Goal: Information Seeking & Learning: Learn about a topic

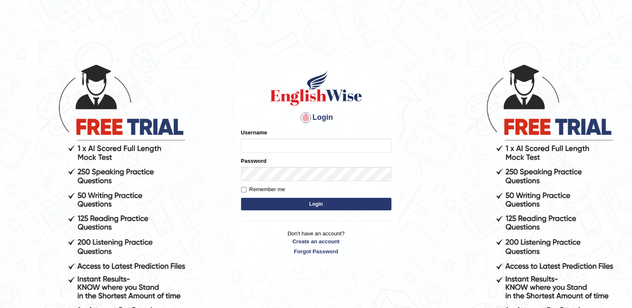
type input "RomulojrNepangue"
click at [283, 206] on button "Login" at bounding box center [316, 204] width 150 height 13
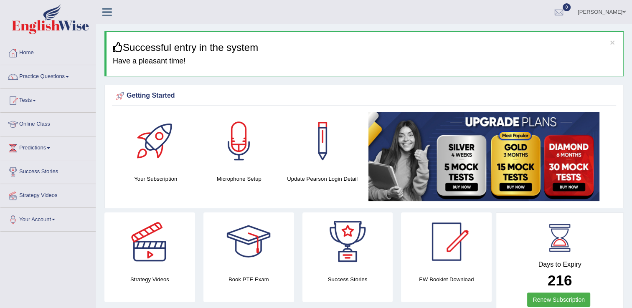
click at [36, 101] on span at bounding box center [34, 101] width 3 height 2
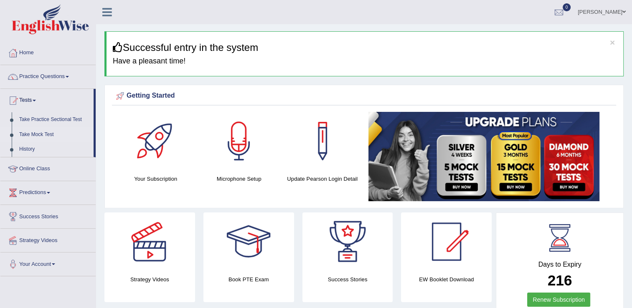
click at [39, 134] on link "Take Mock Test" at bounding box center [54, 134] width 78 height 15
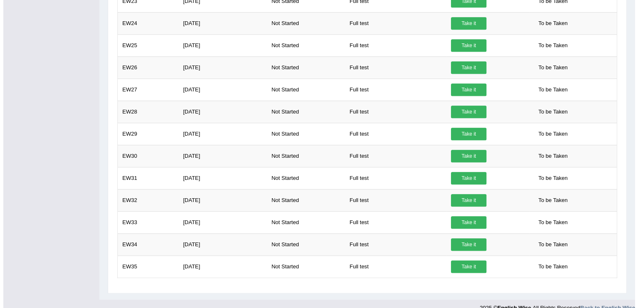
scroll to position [621, 0]
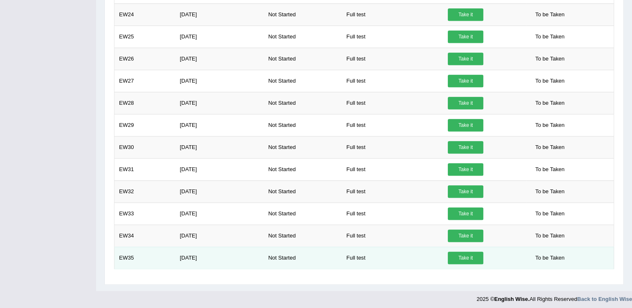
click at [465, 256] on link "Take it" at bounding box center [465, 258] width 35 height 13
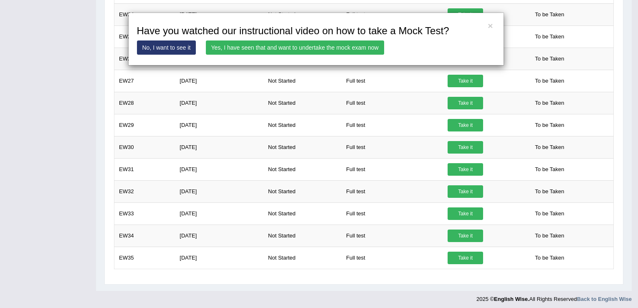
click at [314, 50] on link "Yes, I have seen that and want to undertake the mock exam now" at bounding box center [295, 47] width 178 height 14
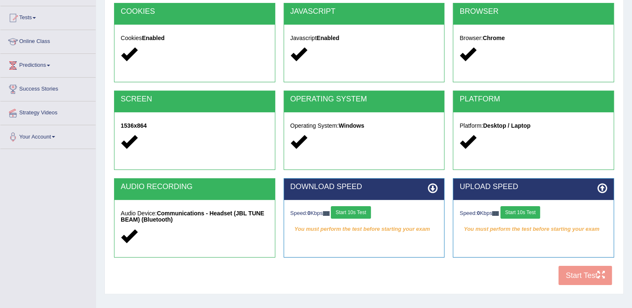
scroll to position [130, 0]
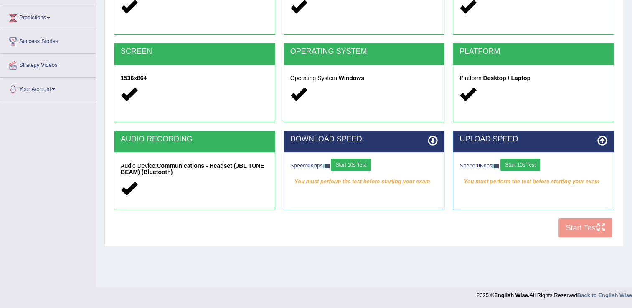
click at [576, 228] on div "COOKIES Cookies Enabled JAVASCRIPT Javascript Enabled BROWSER Browser: Chrome S…" at bounding box center [364, 98] width 504 height 287
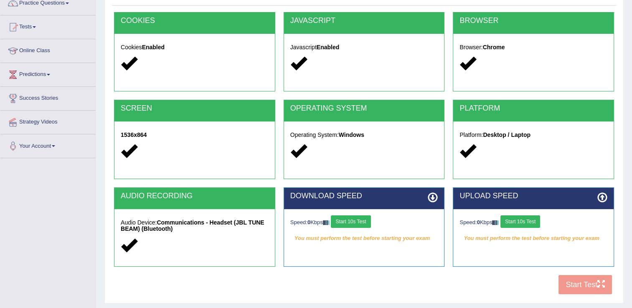
scroll to position [88, 0]
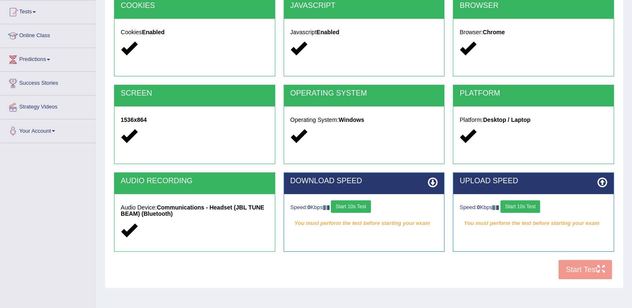
click at [364, 205] on button "Start 10s Test" at bounding box center [351, 206] width 40 height 13
click at [526, 207] on button "Start 10s Test" at bounding box center [520, 206] width 40 height 13
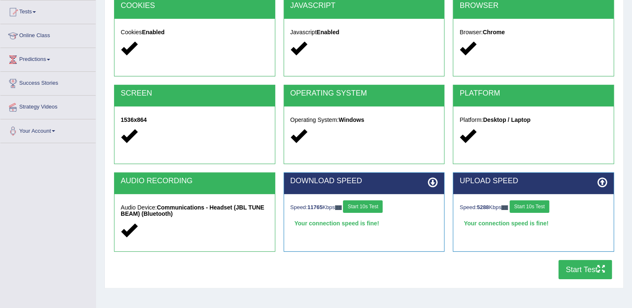
click at [574, 271] on button "Start Test" at bounding box center [584, 269] width 53 height 19
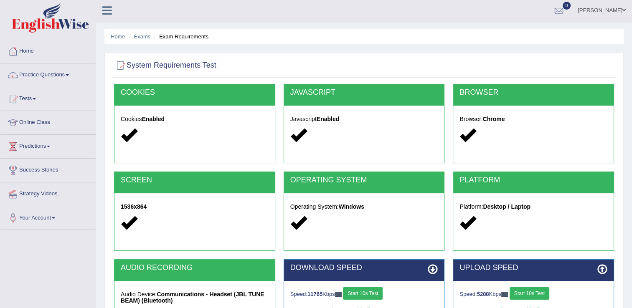
scroll to position [0, 0]
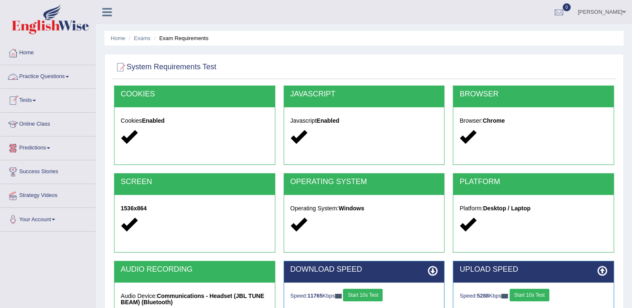
click at [71, 78] on link "Practice Questions" at bounding box center [47, 75] width 95 height 21
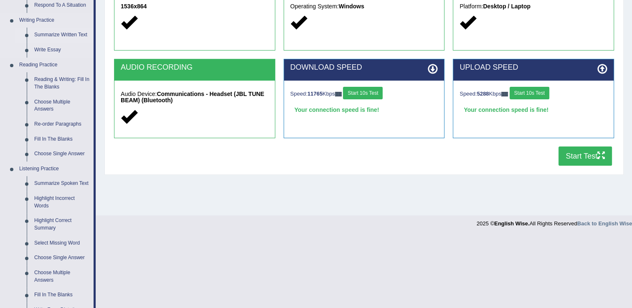
scroll to position [202, 0]
click at [61, 182] on link "Summarize Spoken Text" at bounding box center [61, 183] width 63 height 15
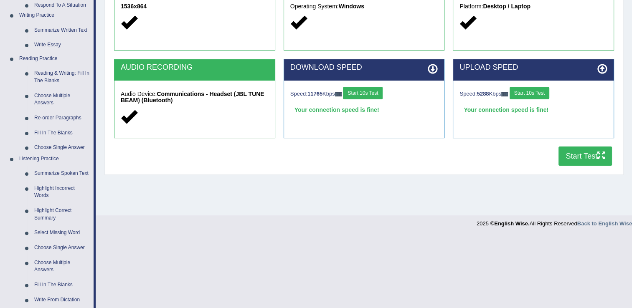
scroll to position [130, 0]
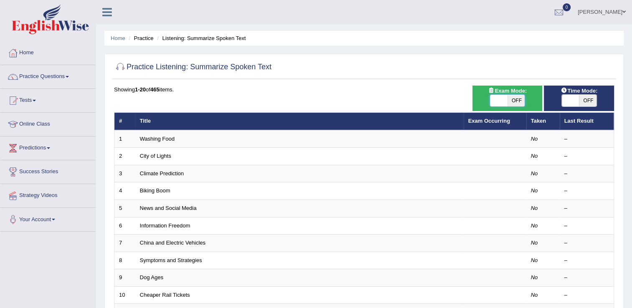
click at [497, 100] on span at bounding box center [499, 101] width 18 height 12
checkbox input "true"
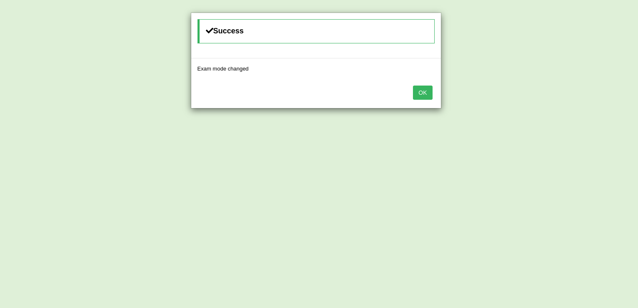
click at [422, 89] on button "OK" at bounding box center [422, 93] width 19 height 14
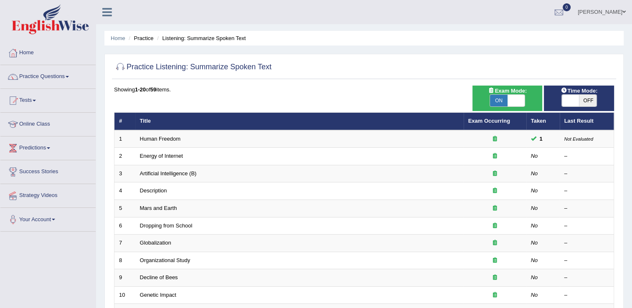
click at [586, 104] on span "OFF" at bounding box center [588, 101] width 18 height 12
checkbox input "true"
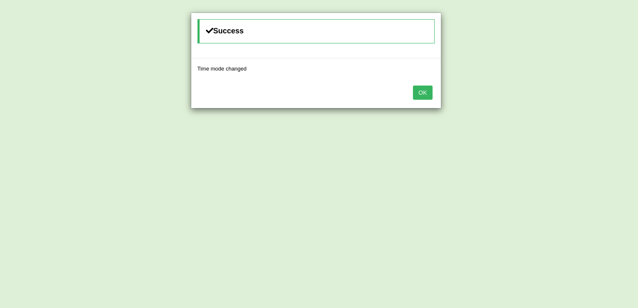
click at [418, 92] on button "OK" at bounding box center [422, 93] width 19 height 14
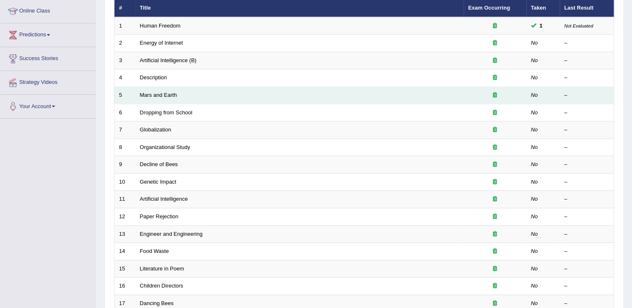
scroll to position [125, 0]
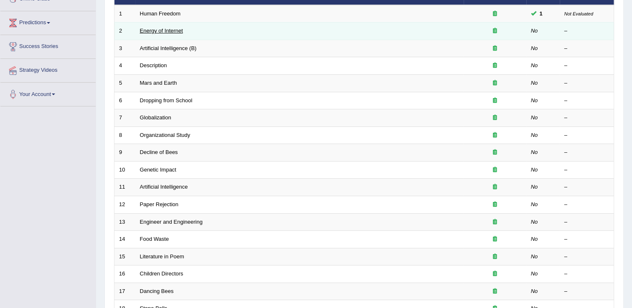
click at [175, 31] on link "Energy of Internet" at bounding box center [161, 31] width 43 height 6
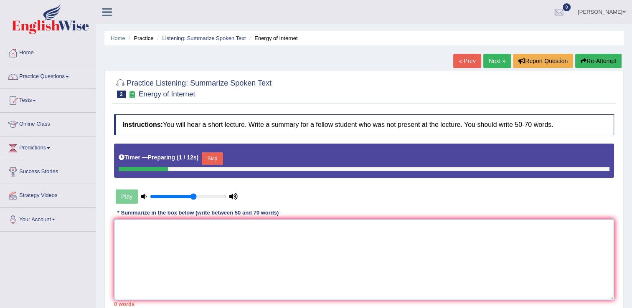
click at [293, 233] on textarea at bounding box center [364, 259] width 500 height 81
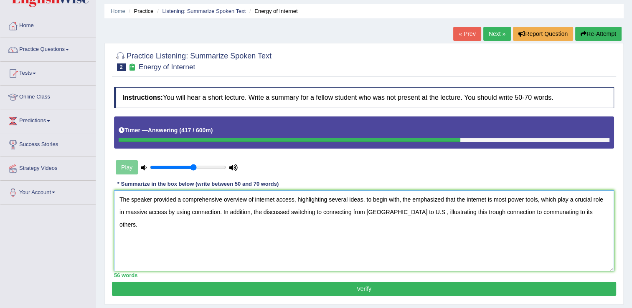
scroll to position [83, 0]
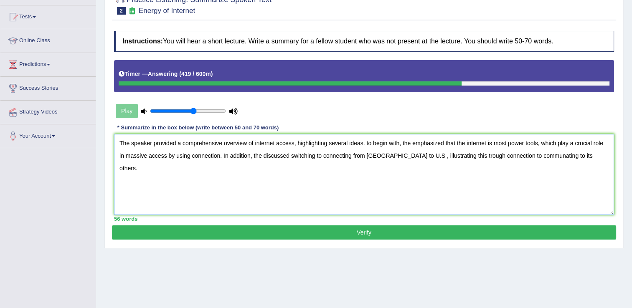
type textarea "The speaker provided a comprehensive overview of internet access, highlighting …"
click at [427, 233] on button "Verify" at bounding box center [364, 232] width 504 height 14
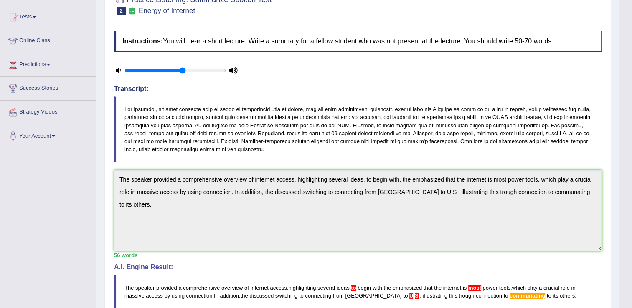
scroll to position [0, 0]
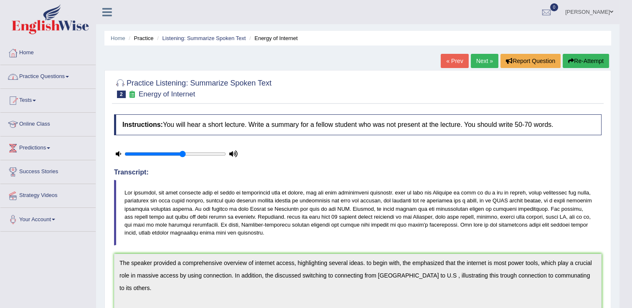
click at [68, 76] on span at bounding box center [67, 77] width 3 height 2
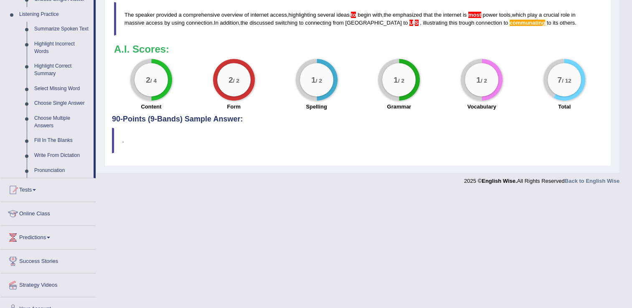
scroll to position [369, 0]
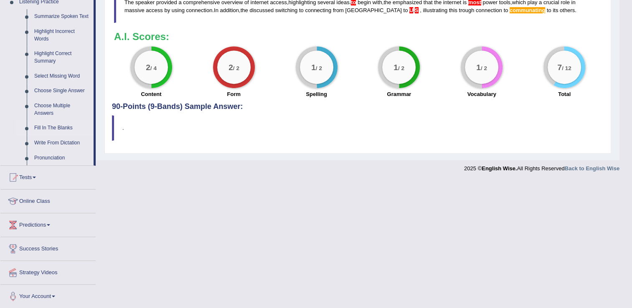
click at [62, 130] on link "Fill In The Blanks" at bounding box center [61, 128] width 63 height 15
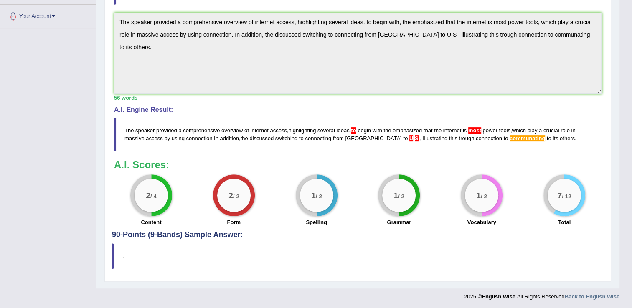
scroll to position [94, 0]
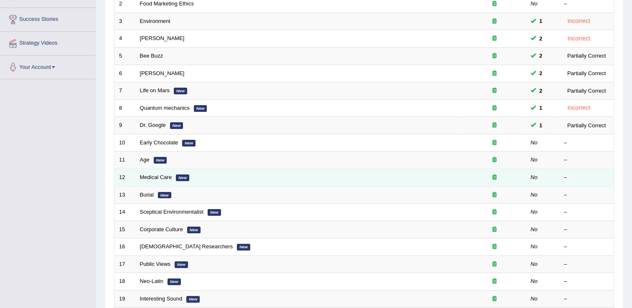
scroll to position [167, 0]
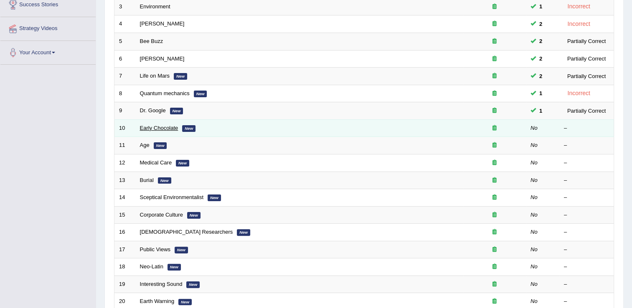
click at [165, 126] on link "Early Chocolate" at bounding box center [159, 128] width 38 height 6
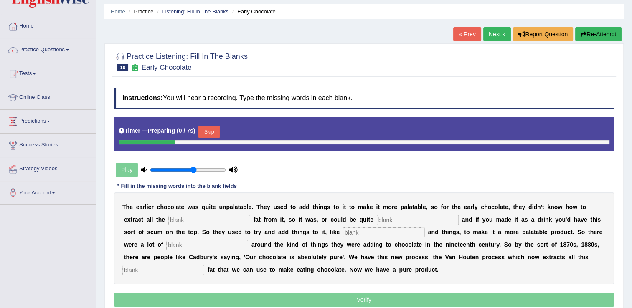
scroll to position [42, 0]
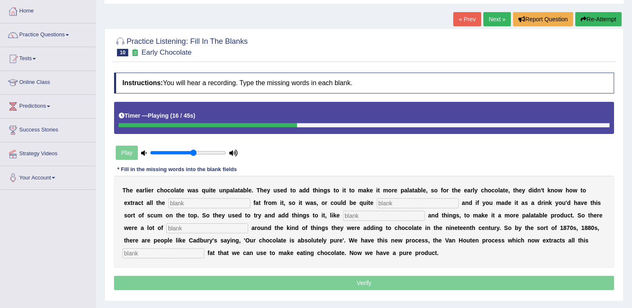
click at [584, 20] on icon "button" at bounding box center [583, 19] width 6 height 6
click at [602, 18] on button "Re-Attempt" at bounding box center [598, 19] width 46 height 14
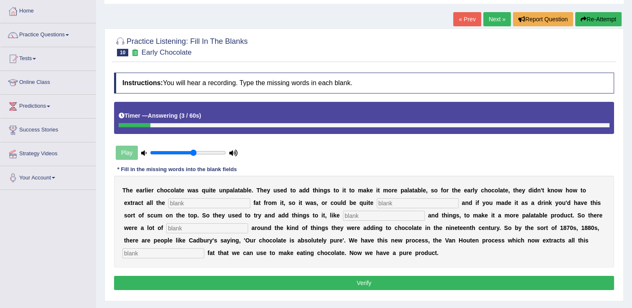
click at [168, 200] on input "text" at bounding box center [209, 203] width 82 height 10
type input "coco"
click at [377, 206] on input "text" at bounding box center [418, 203] width 82 height 10
type input "greasy"
click at [343, 216] on input "text" at bounding box center [384, 216] width 82 height 10
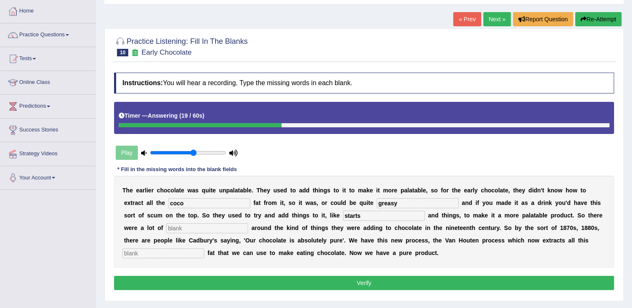
type input "starts"
click at [248, 223] on input "text" at bounding box center [207, 228] width 82 height 10
type input "candle"
click at [204, 248] on input "text" at bounding box center [163, 253] width 82 height 10
type input "horable"
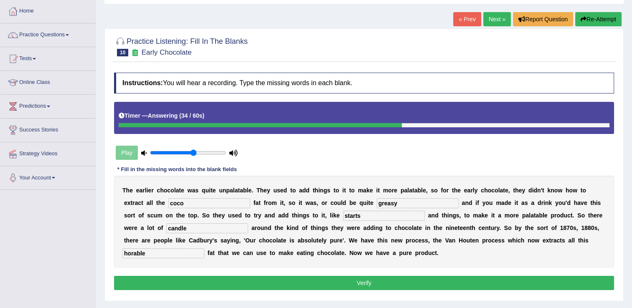
click at [392, 284] on button "Verify" at bounding box center [364, 283] width 500 height 14
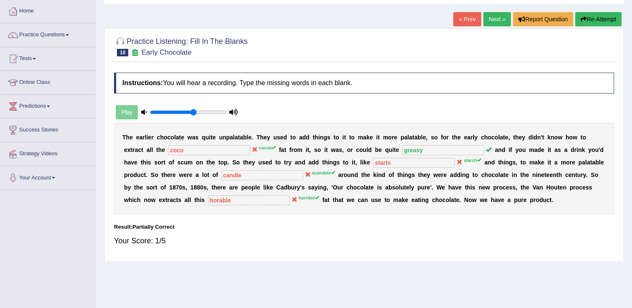
click at [491, 20] on link "Next »" at bounding box center [497, 19] width 28 height 14
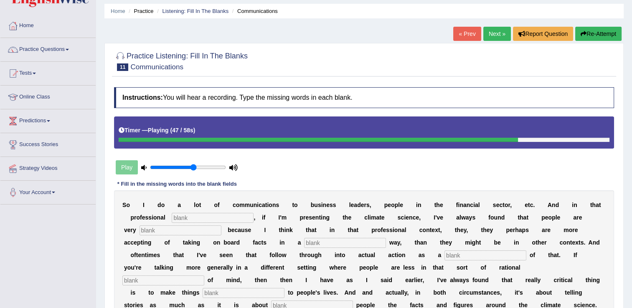
scroll to position [42, 0]
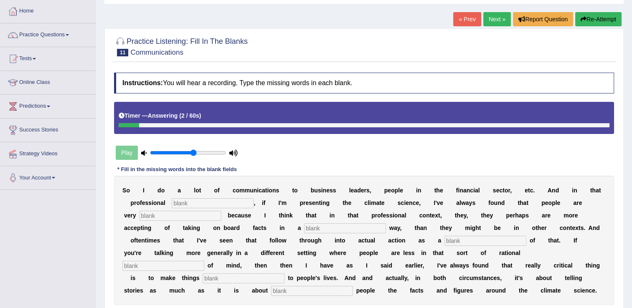
click at [182, 205] on input "text" at bounding box center [213, 203] width 82 height 10
type input "context"
click at [159, 216] on input "text" at bounding box center [180, 216] width 82 height 10
click at [304, 228] on input "text" at bounding box center [345, 228] width 82 height 10
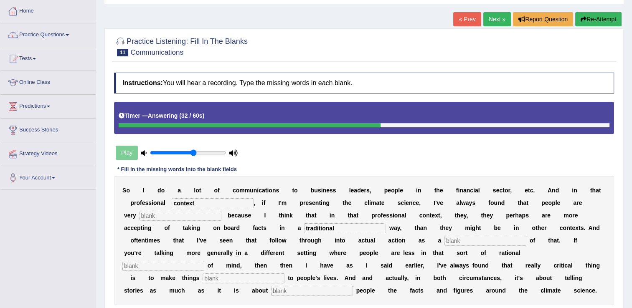
type input "traditional"
click at [444, 241] on input "text" at bounding box center [485, 241] width 82 height 10
type input "consequences"
click at [204, 261] on input "text" at bounding box center [163, 266] width 82 height 10
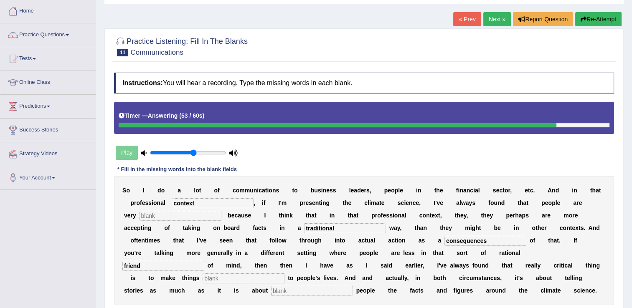
type input "friend"
click at [353, 286] on input "text" at bounding box center [312, 291] width 82 height 10
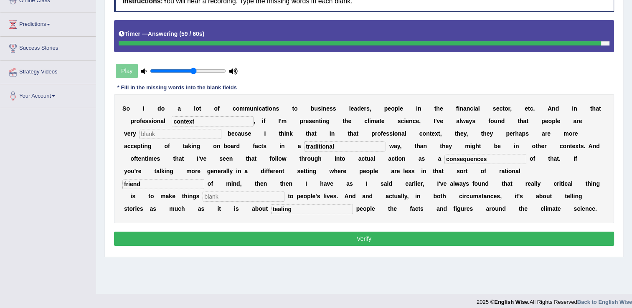
scroll to position [125, 0]
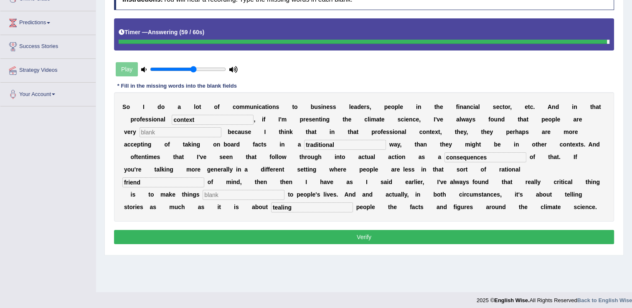
type input "tealing"
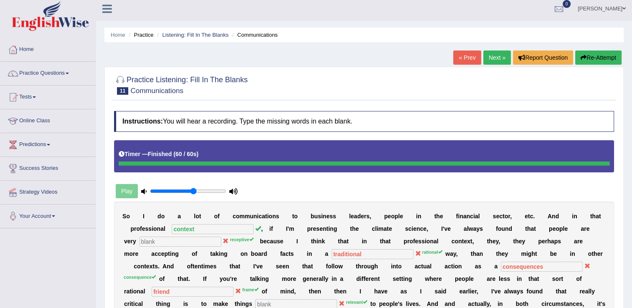
scroll to position [0, 0]
